Goal: Ask a question: Seek information or help from site administrators or community

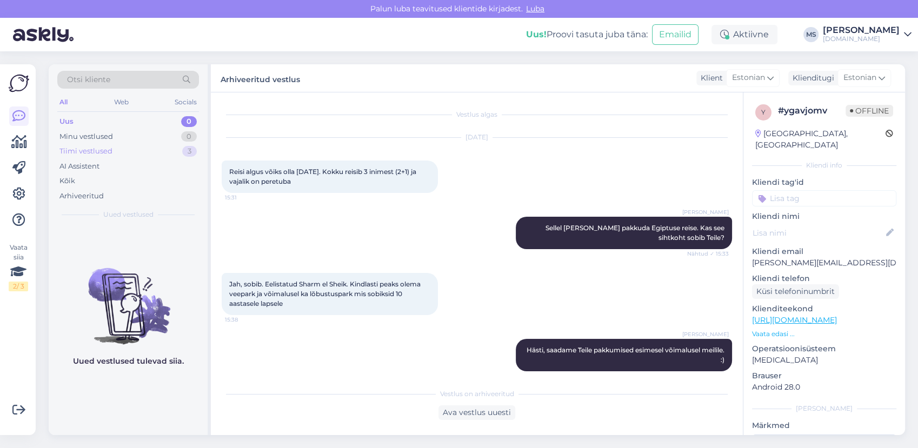
scroll to position [99, 0]
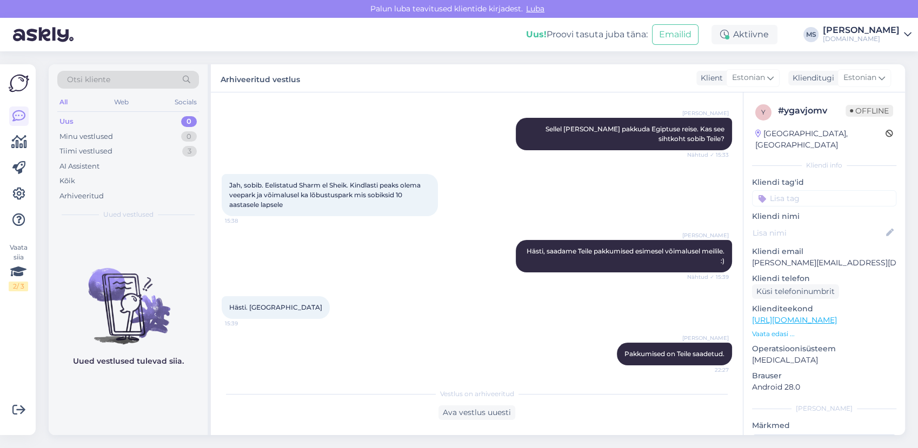
click at [98, 118] on div "Uus 0" at bounding box center [128, 121] width 142 height 15
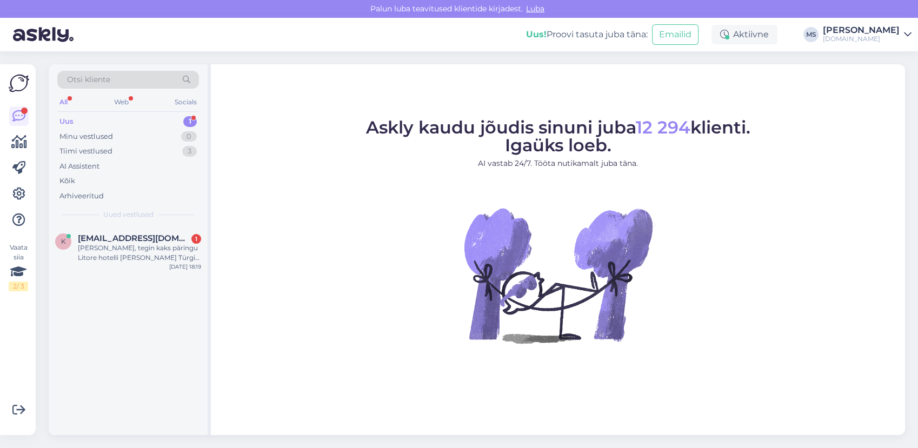
click at [128, 121] on div "Uus 1" at bounding box center [128, 121] width 142 height 15
click at [122, 122] on div "Uus 1" at bounding box center [128, 121] width 142 height 15
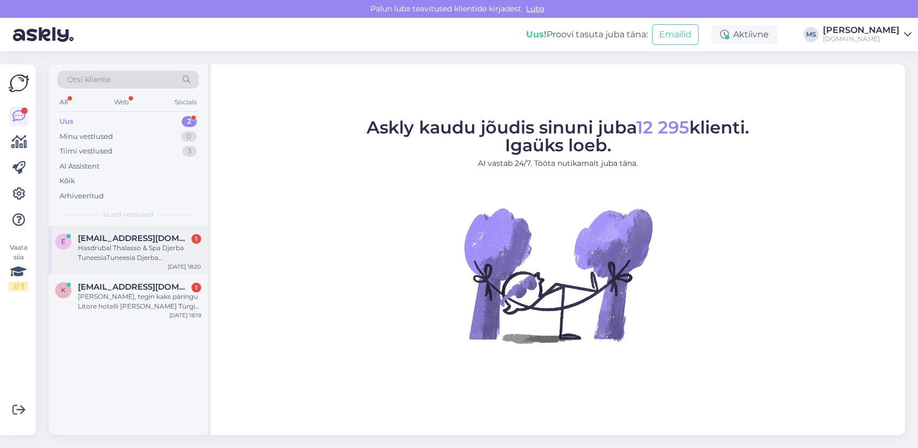
click at [99, 244] on div "Hasdrubal Thalasso & Spa Djerba TuneesiaTuneesia Djerba Hommikusöök Standard tu…" at bounding box center [139, 252] width 123 height 19
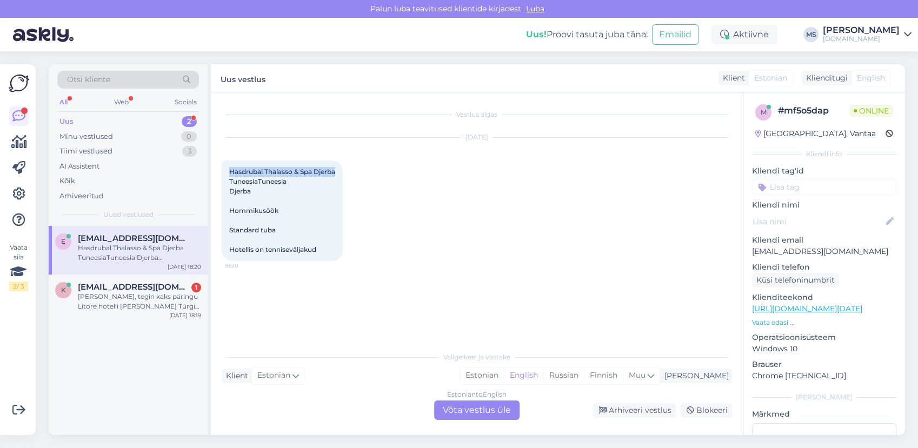
drag, startPoint x: 336, startPoint y: 170, endPoint x: 229, endPoint y: 171, distance: 107.6
click at [229, 171] on div "Hasdrubal Thalasso & Spa Djerba TuneesiaTuneesia Djerba Hommikusöök Standard tu…" at bounding box center [282, 211] width 121 height 101
drag, startPoint x: 229, startPoint y: 171, endPoint x: 238, endPoint y: 171, distance: 9.7
copy span "Hasdrubal Thalasso & Spa Djerba"
click at [797, 309] on link "[URL][DOMAIN_NAME][DATE]" at bounding box center [807, 309] width 110 height 10
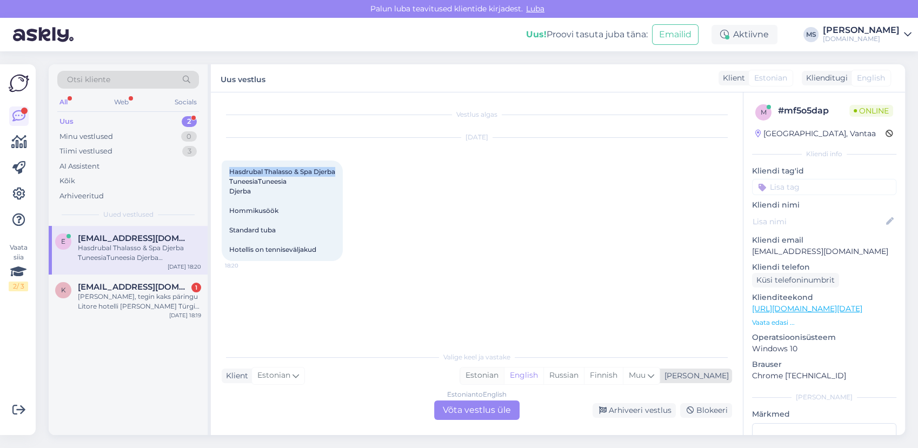
click at [504, 375] on div "Estonian" at bounding box center [482, 376] width 44 height 16
click at [503, 414] on div "Estonian to Estonian Võta vestlus üle" at bounding box center [476, 410] width 85 height 19
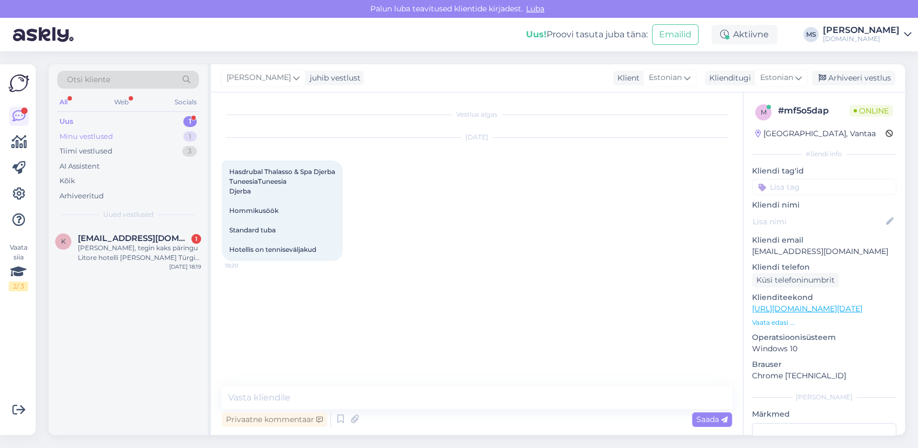
click at [117, 137] on div "Minu vestlused 1" at bounding box center [128, 136] width 142 height 15
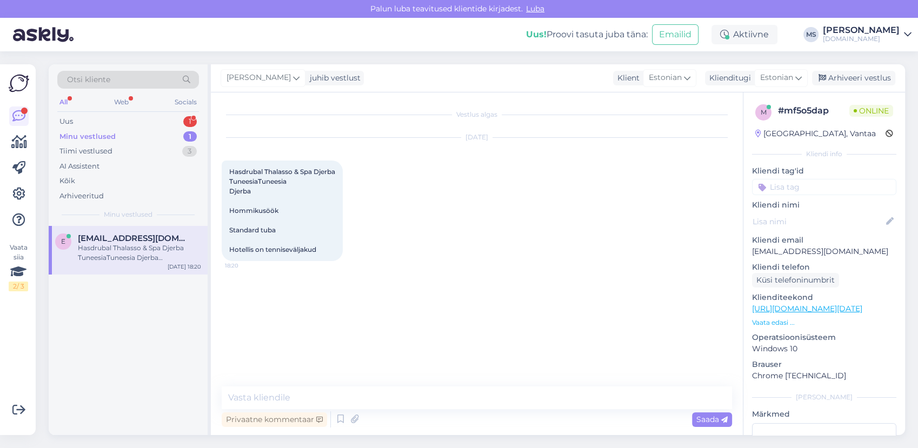
click at [117, 262] on div "Hasdrubal Thalasso & Spa Djerba TuneesiaTuneesia Djerba Hommikusöök Standard tu…" at bounding box center [139, 252] width 123 height 19
